Goal: Task Accomplishment & Management: Complete application form

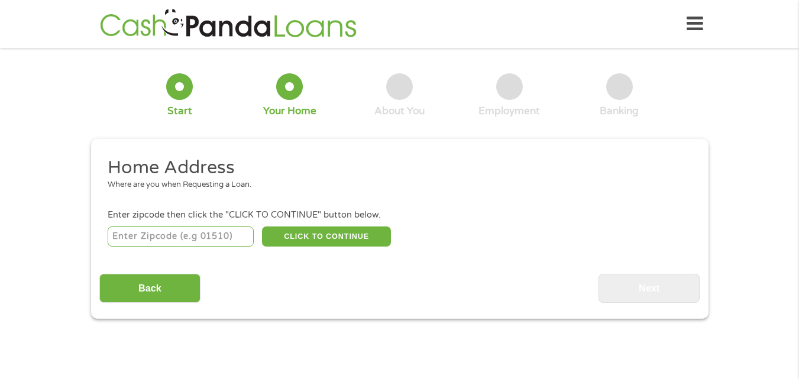
click at [211, 238] on input "number" at bounding box center [181, 237] width 146 height 20
type input "1"
type input "54228"
click at [315, 242] on button "CLICK TO CONTINUE" at bounding box center [326, 237] width 129 height 20
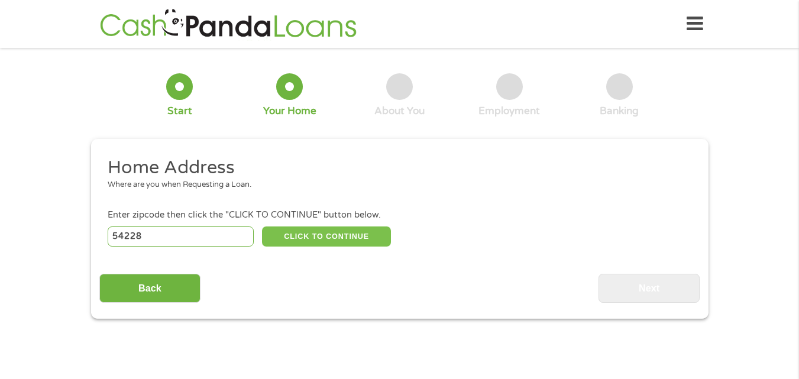
type input "54228"
type input "Mishicot"
select select "[US_STATE]"
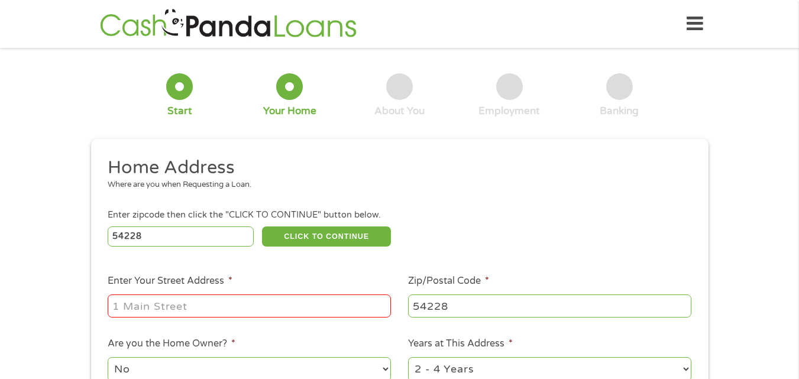
click at [255, 295] on input "Enter Your Street Address *" at bounding box center [249, 306] width 283 height 22
type input "[STREET_ADDRESS]"
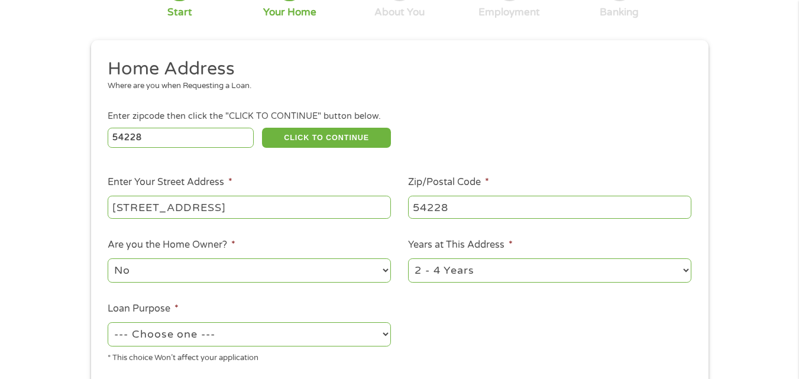
scroll to position [121, 0]
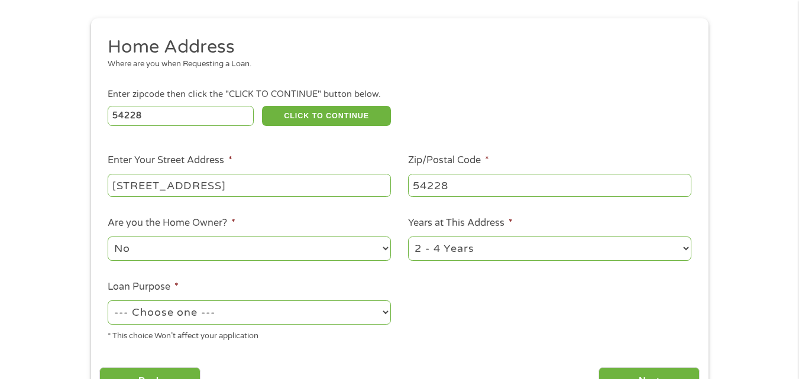
click at [466, 257] on select "1 Year or less 1 - 2 Years 2 - 4 Years Over 4 Years" at bounding box center [549, 249] width 283 height 24
select select "60months"
click at [408, 237] on select "1 Year or less 1 - 2 Years 2 - 4 Years Over 4 Years" at bounding box center [549, 249] width 283 height 24
click at [274, 312] on select "--- Choose one --- Pay Bills Debt Consolidation Home Improvement Major Purchase…" at bounding box center [249, 313] width 283 height 24
click at [108, 301] on select "--- Choose one --- Pay Bills Debt Consolidation Home Improvement Major Purchase…" at bounding box center [249, 313] width 283 height 24
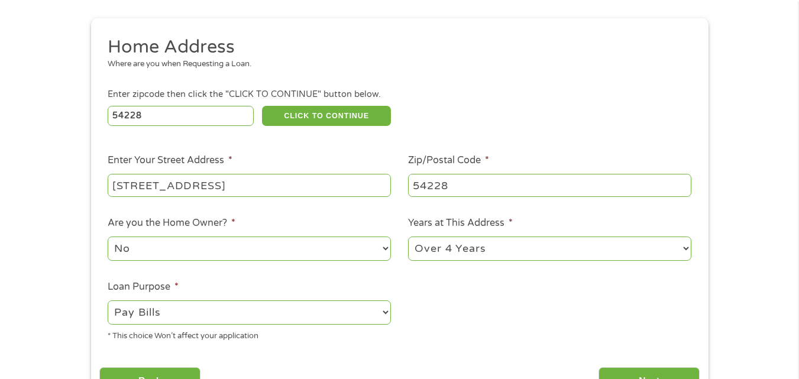
click at [155, 166] on label "Enter Your Street Address *" at bounding box center [170, 160] width 125 height 12
click at [155, 174] on input "[STREET_ADDRESS]" at bounding box center [249, 185] width 283 height 22
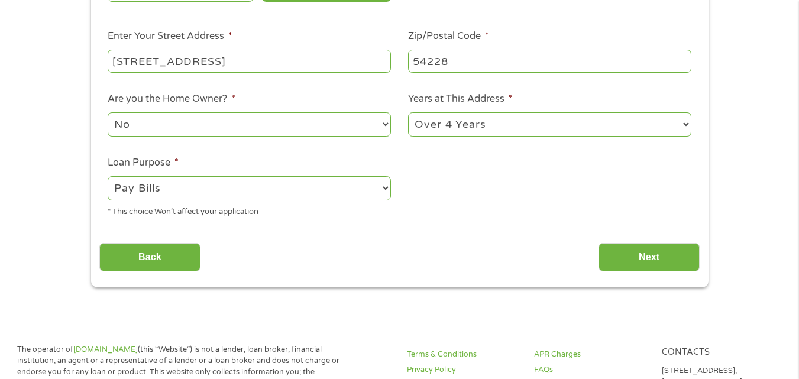
scroll to position [298, 0]
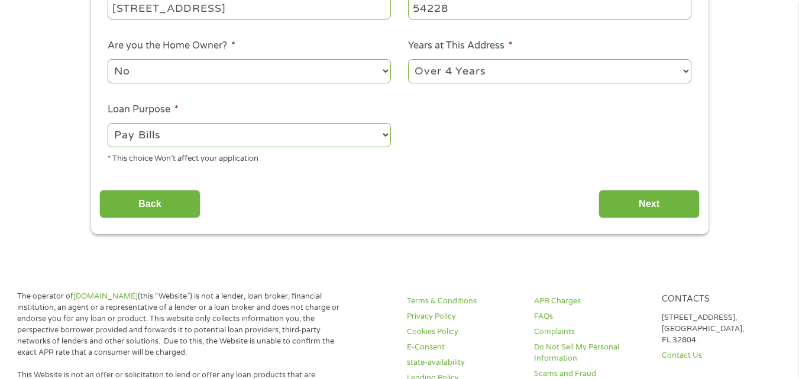
click at [294, 132] on select "--- Choose one --- Pay Bills Debt Consolidation Home Improvement Major Purchase…" at bounding box center [249, 135] width 283 height 24
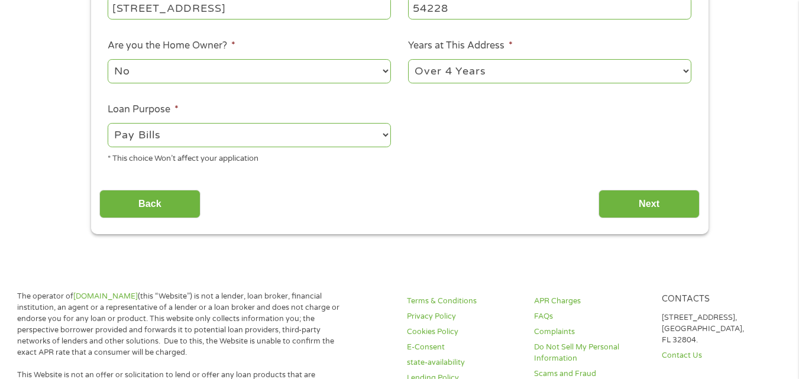
select select "other"
click at [108, 123] on select "--- Choose one --- Pay Bills Debt Consolidation Home Improvement Major Purchase…" at bounding box center [249, 135] width 283 height 24
click at [663, 195] on input "Next" at bounding box center [649, 204] width 101 height 29
click at [656, 205] on input "Next" at bounding box center [649, 204] width 101 height 29
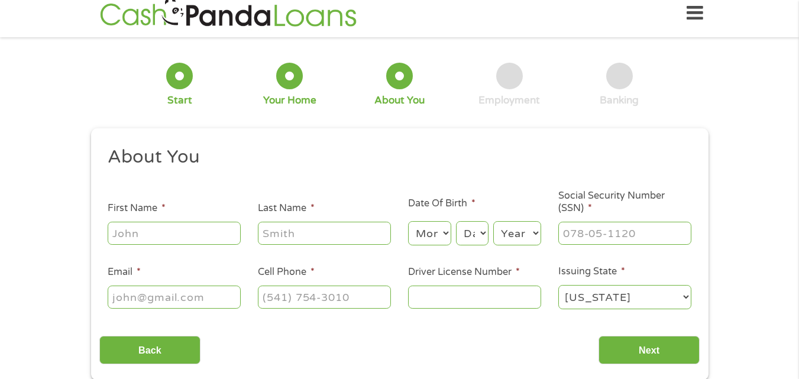
scroll to position [0, 0]
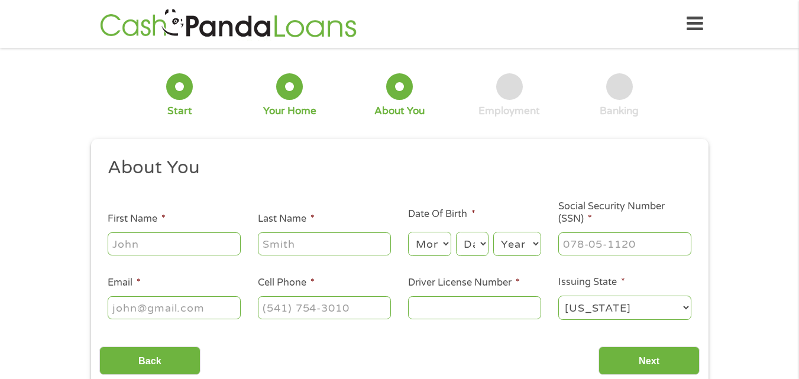
click at [179, 249] on input "First Name *" at bounding box center [174, 244] width 133 height 22
type input "[PERSON_NAME]"
select select "1"
select select "13"
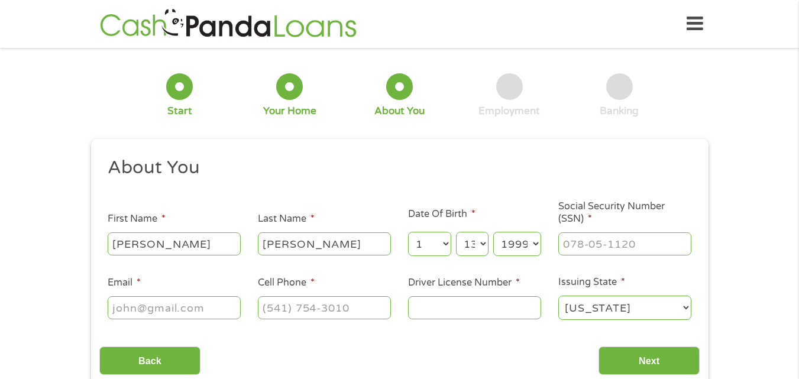
select select "1959"
type input "392-48-8549"
type input "c"
type input "[EMAIL_ADDRESS][DOMAIN_NAME]"
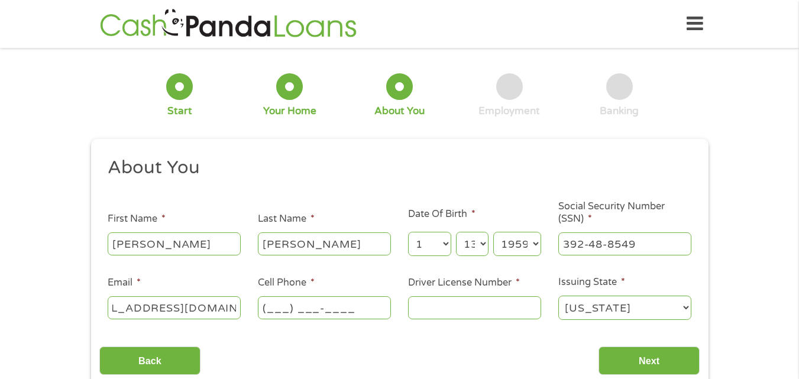
scroll to position [0, 0]
type input "[PHONE_NUMBER]"
type input "c"
type input "C5157935901303"
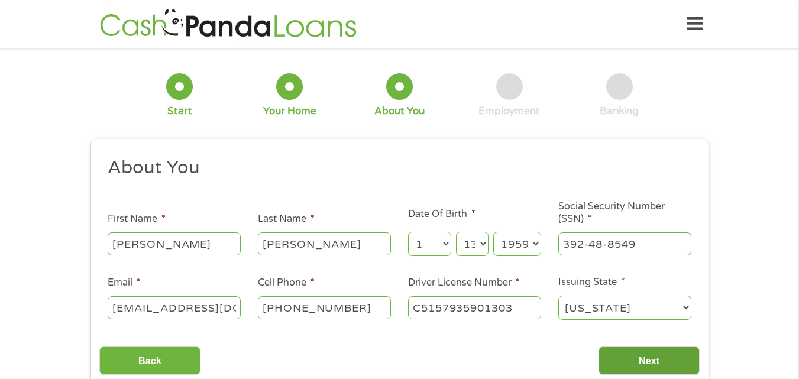
click at [645, 363] on input "Next" at bounding box center [649, 361] width 101 height 29
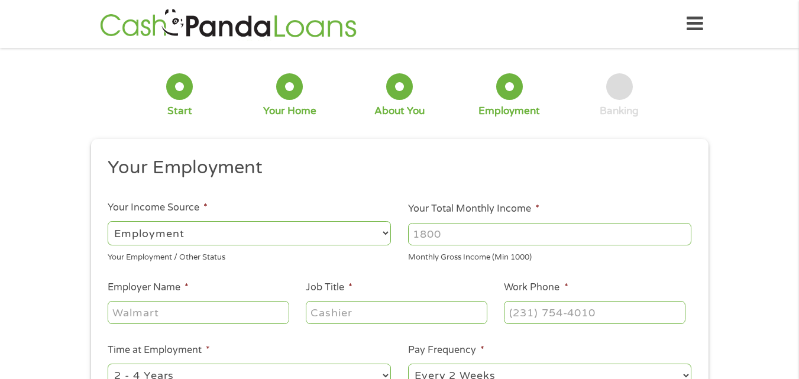
click at [289, 236] on select "--- Choose one --- Employment [DEMOGRAPHIC_DATA] Benefits" at bounding box center [249, 233] width 283 height 24
select select "benefits"
click at [108, 221] on select "--- Choose one --- Employment [DEMOGRAPHIC_DATA] Benefits" at bounding box center [249, 233] width 283 height 24
type input "Other"
type input "[PHONE_NUMBER]"
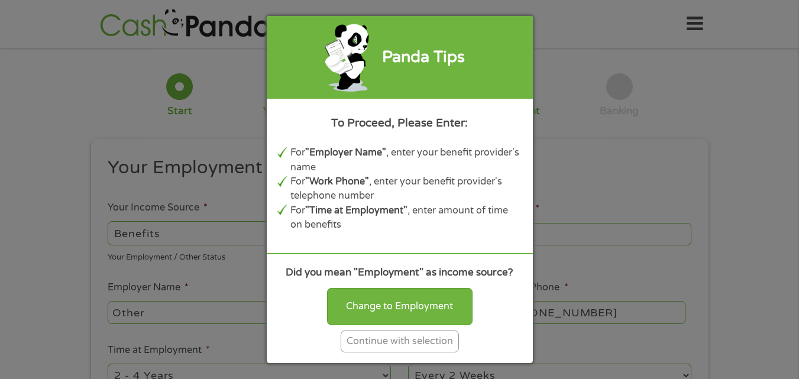
click at [417, 344] on div "Continue with selection" at bounding box center [400, 342] width 118 height 22
click at [417, 344] on li "Pay Frequency * --- Choose one --- Every 2 Weeks Every Week Monthly Semi-Monthly" at bounding box center [550, 366] width 301 height 47
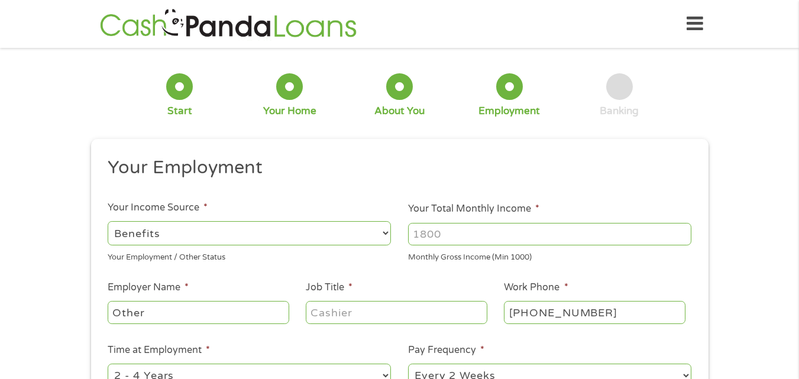
click at [442, 236] on input "Your Total Monthly Income *" at bounding box center [549, 234] width 283 height 22
type input "2100"
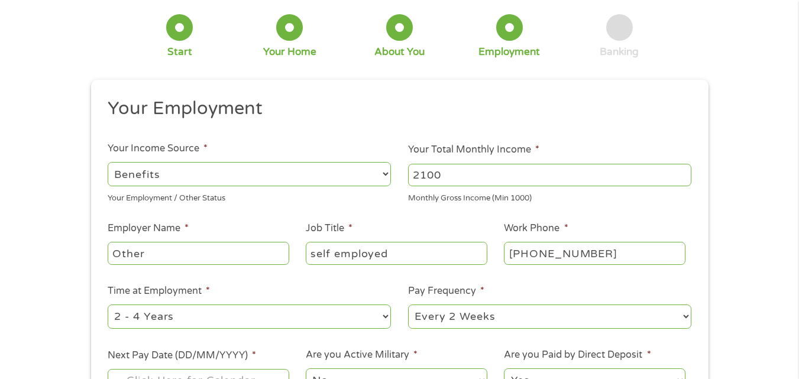
type input "self employed"
click at [448, 314] on select "--- Choose one --- Every 2 Weeks Every Week Monthly Semi-Monthly" at bounding box center [549, 317] width 283 height 24
select select "monthly"
click at [408, 305] on select "--- Choose one --- Every 2 Weeks Every Week Monthly Semi-Monthly" at bounding box center [549, 317] width 283 height 24
click at [449, 282] on ul "Your Employment Your Income Source * --- Choose one --- Employment [DEMOGRAPHIC…" at bounding box center [399, 250] width 601 height 307
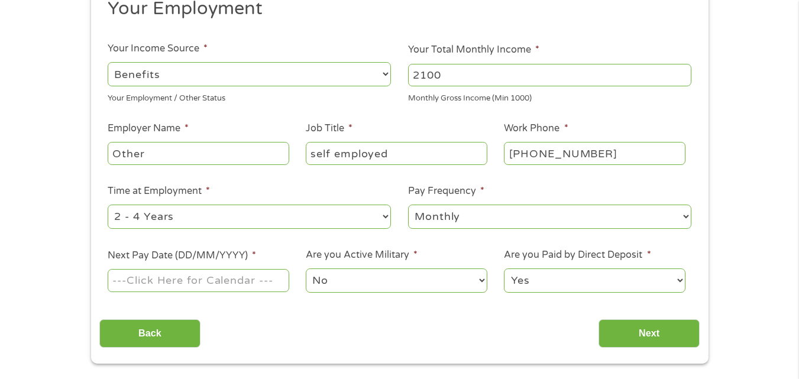
scroll to position [178, 0]
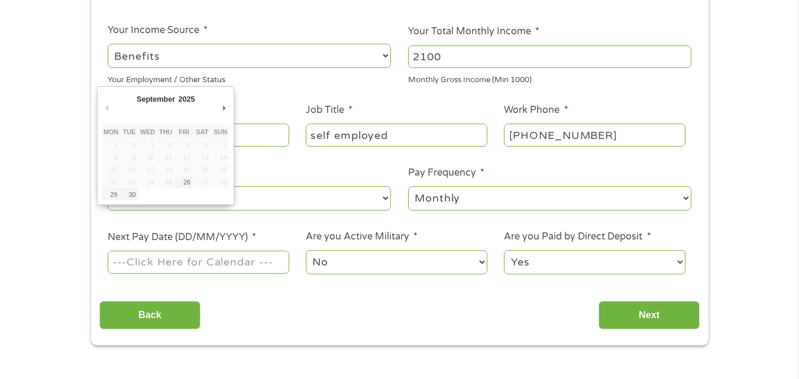
click at [157, 267] on input "Next Pay Date (DD/MM/YYYY) *" at bounding box center [198, 262] width 181 height 22
type input "[DATE]"
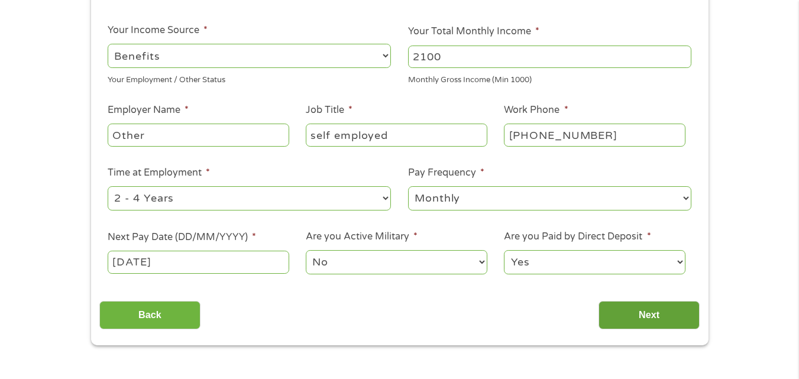
click at [630, 313] on input "Next" at bounding box center [649, 315] width 101 height 29
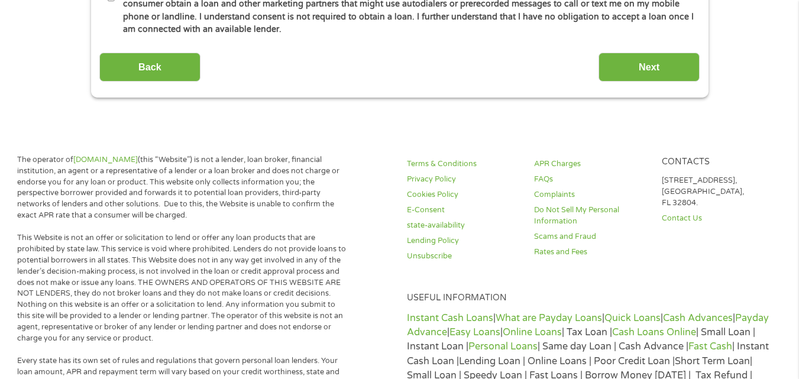
scroll to position [710, 0]
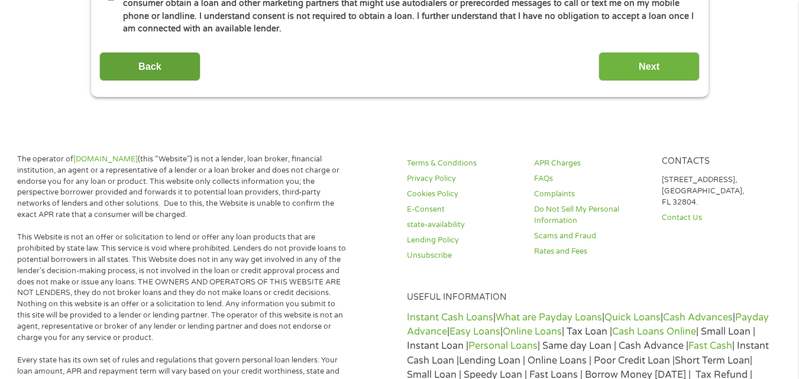
click at [161, 73] on input "Back" at bounding box center [149, 66] width 101 height 29
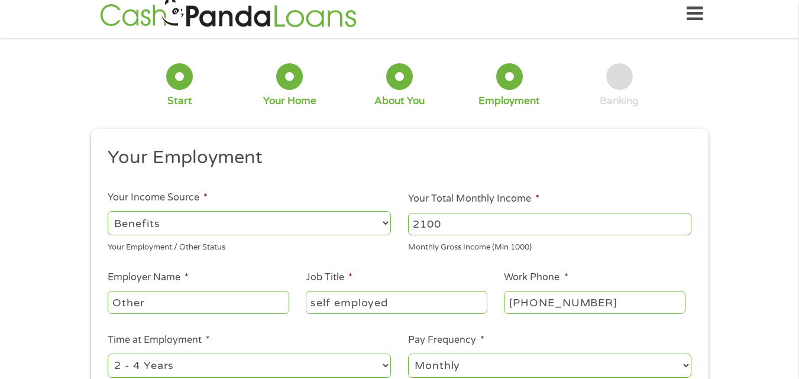
scroll to position [0, 0]
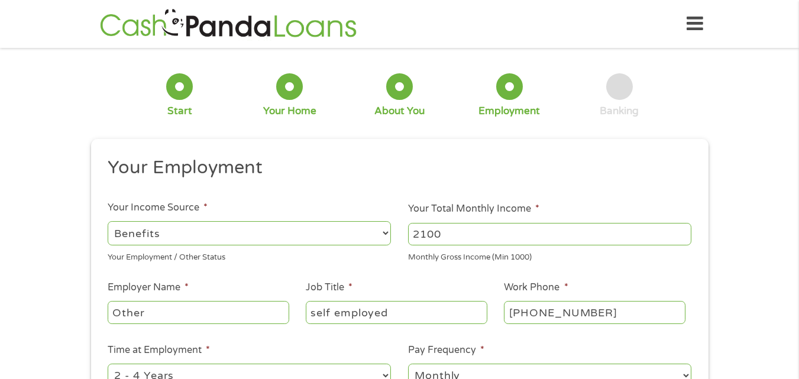
click at [211, 232] on select "--- Choose one --- Employment [DEMOGRAPHIC_DATA] Benefits" at bounding box center [249, 233] width 283 height 24
click at [460, 238] on input "2100" at bounding box center [549, 234] width 283 height 22
type input "2"
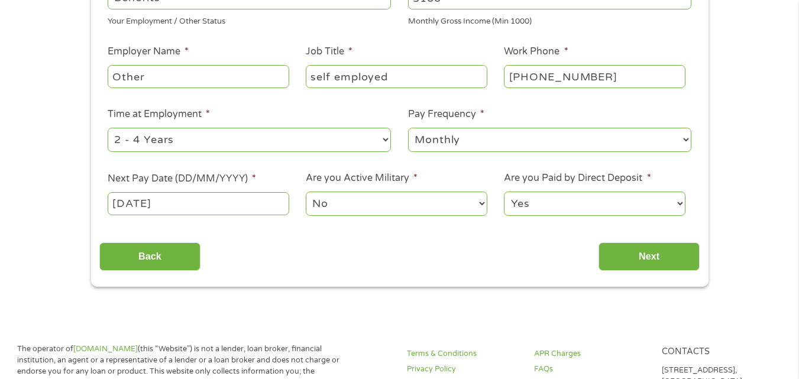
scroll to position [237, 0]
type input "3100"
click at [633, 254] on input "Next" at bounding box center [649, 256] width 101 height 29
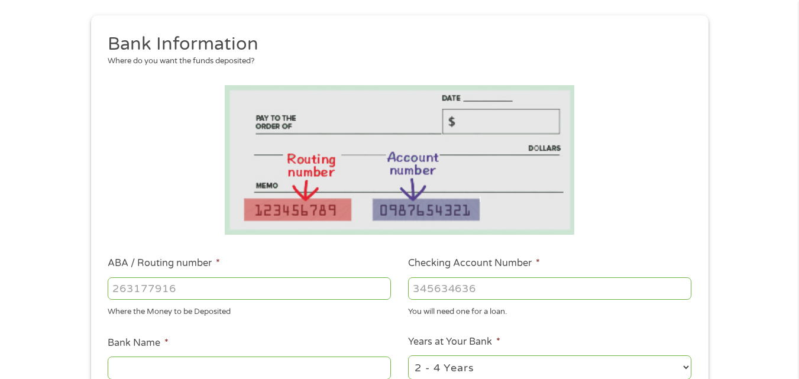
scroll to position [178, 0]
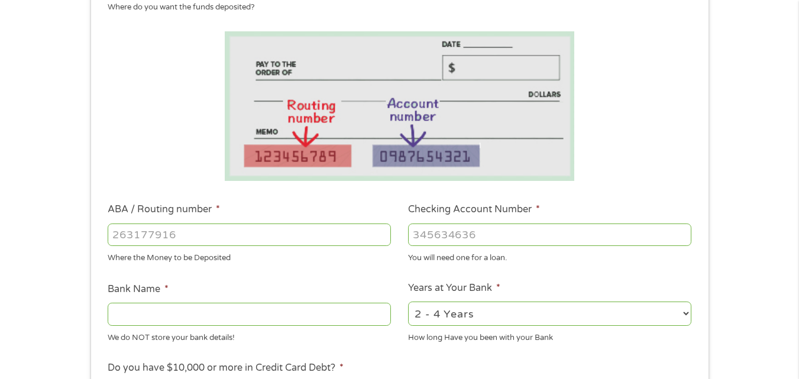
click at [226, 230] on input "ABA / Routing number *" at bounding box center [249, 235] width 283 height 22
type input "103102960"
type input "AMERICAN NATIONAL BANK"
type input "2302744"
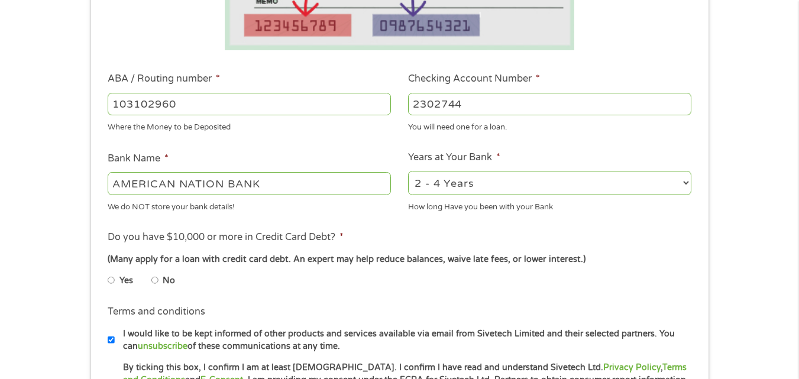
scroll to position [355, 0]
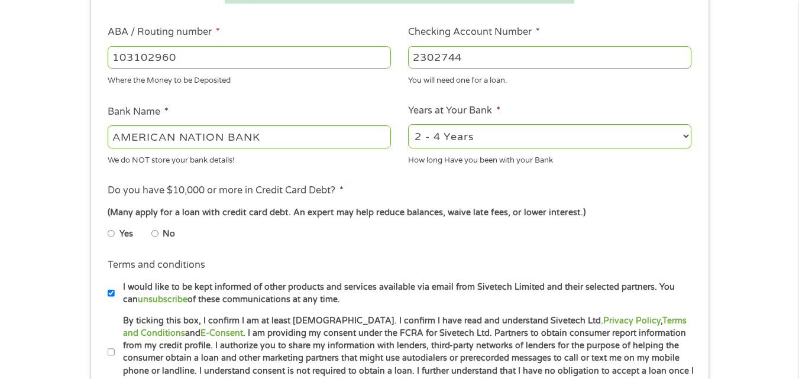
type input "AMERICAN NATION BANK"
click at [155, 233] on input "No" at bounding box center [154, 233] width 7 height 19
radio input "true"
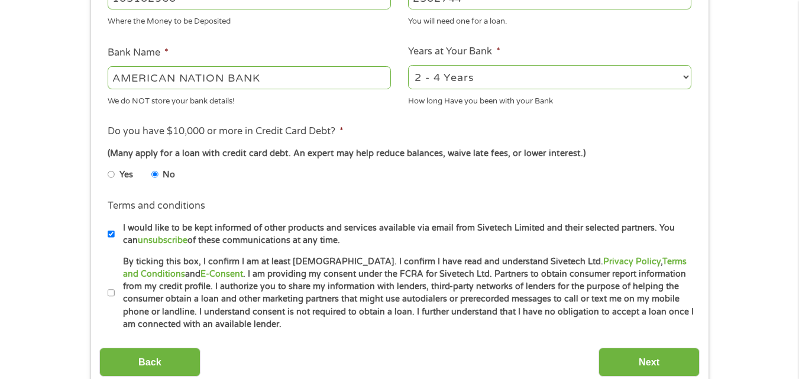
click at [115, 237] on label "I would like to be kept informed of other products and services available via e…" at bounding box center [405, 234] width 581 height 25
click at [114, 237] on input "I would like to be kept informed of other products and services available via e…" at bounding box center [111, 234] width 7 height 19
checkbox input "false"
click at [110, 294] on input "By ticking this box, I confirm I am at least [DEMOGRAPHIC_DATA]. I confirm I ha…" at bounding box center [111, 293] width 7 height 19
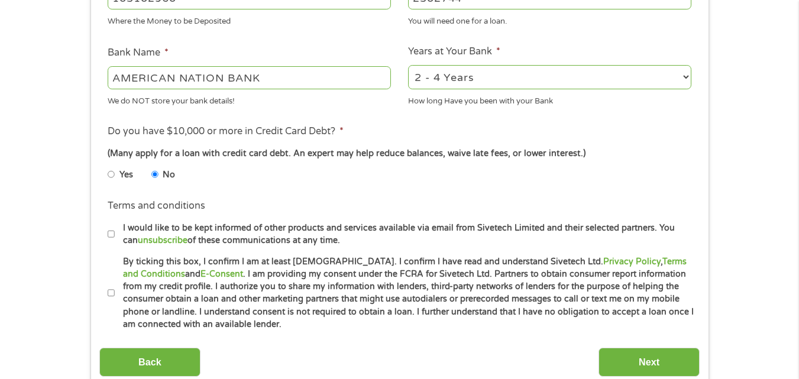
click at [110, 294] on input "By ticking this box, I confirm I am at least [DEMOGRAPHIC_DATA]. I confirm I ha…" at bounding box center [111, 293] width 7 height 19
checkbox input "true"
click at [630, 371] on input "Next" at bounding box center [649, 362] width 101 height 29
click at [111, 233] on input "I would like to be kept informed of other products and services available via e…" at bounding box center [111, 234] width 7 height 19
checkbox input "true"
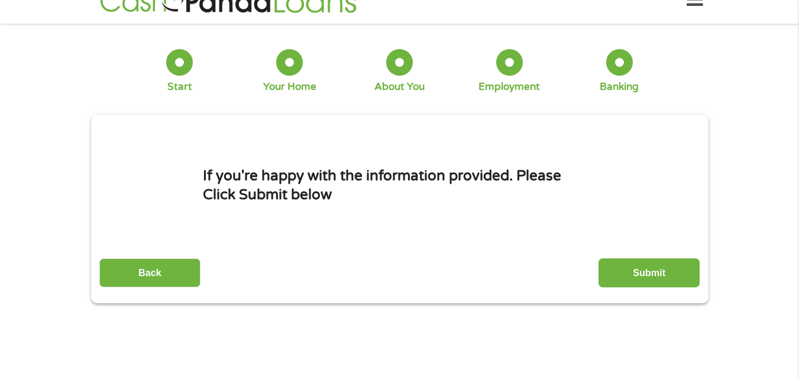
scroll to position [0, 0]
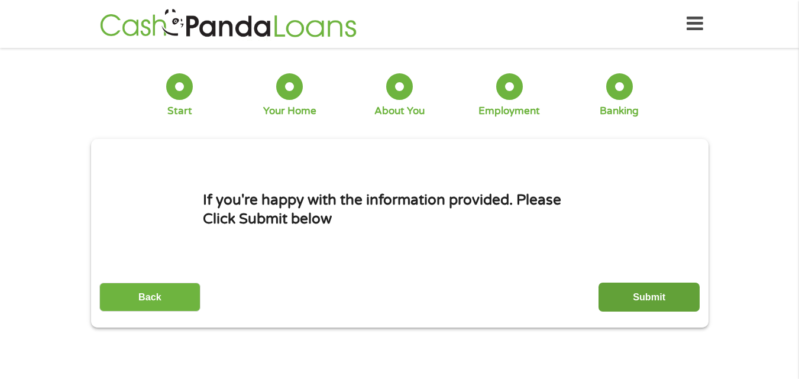
click at [614, 304] on input "Submit" at bounding box center [649, 297] width 101 height 29
